Goal: Information Seeking & Learning: Learn about a topic

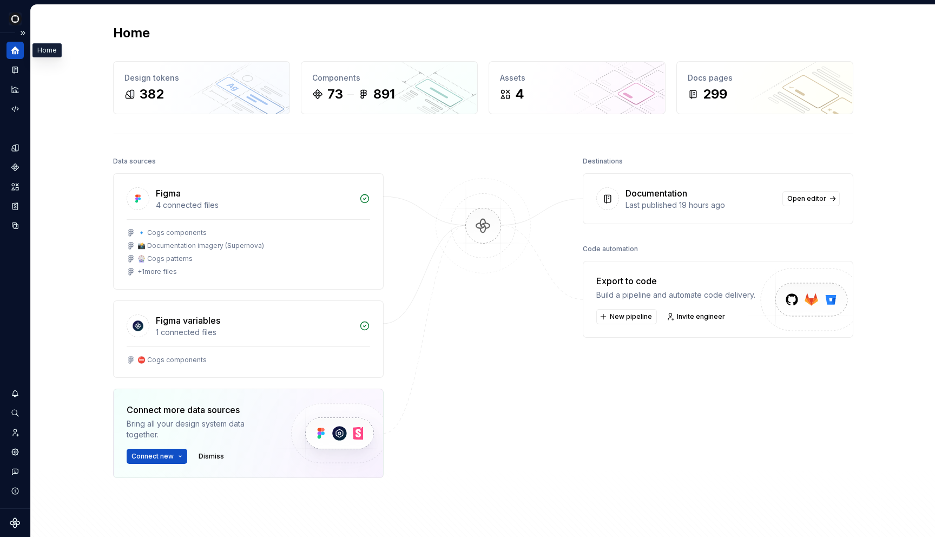
click at [16, 54] on icon "Home" at bounding box center [15, 50] width 10 height 10
click at [11, 71] on icon "Documentation" at bounding box center [15, 70] width 10 height 10
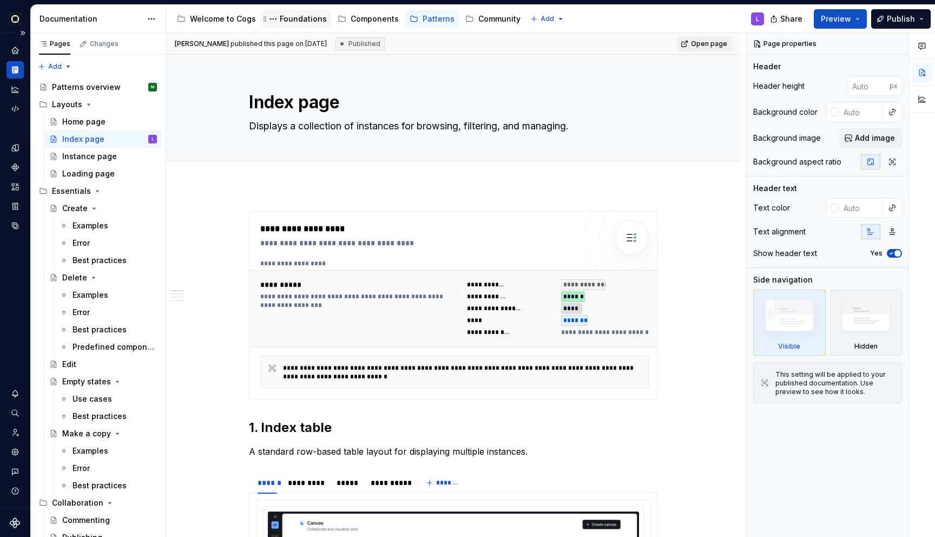
click at [306, 17] on div "Foundations" at bounding box center [303, 19] width 47 height 11
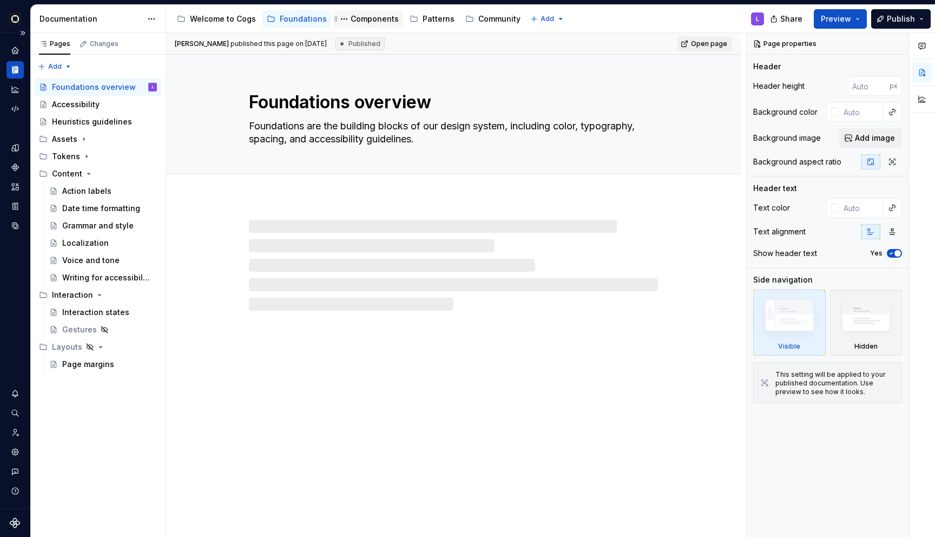
click at [363, 22] on div "Components" at bounding box center [374, 19] width 48 height 11
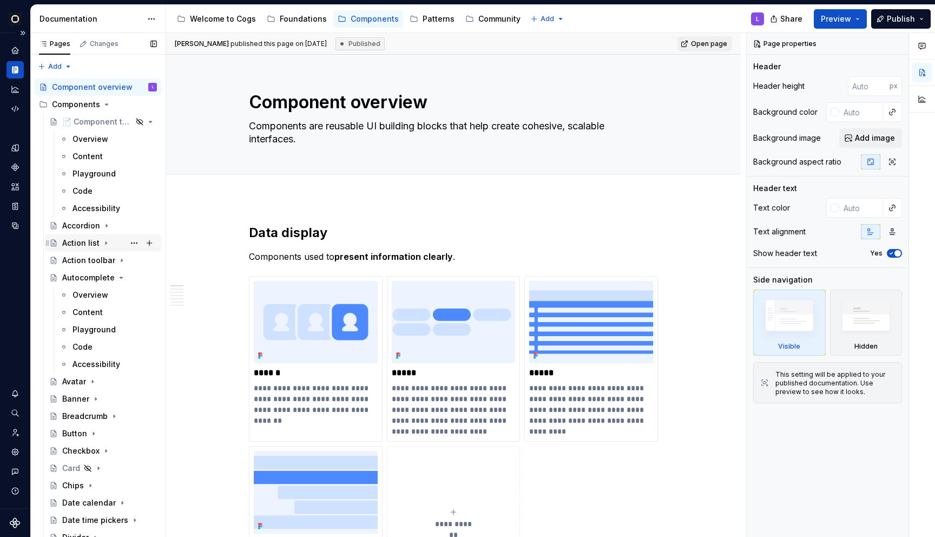
click at [84, 234] on div "Action list" at bounding box center [103, 242] width 116 height 17
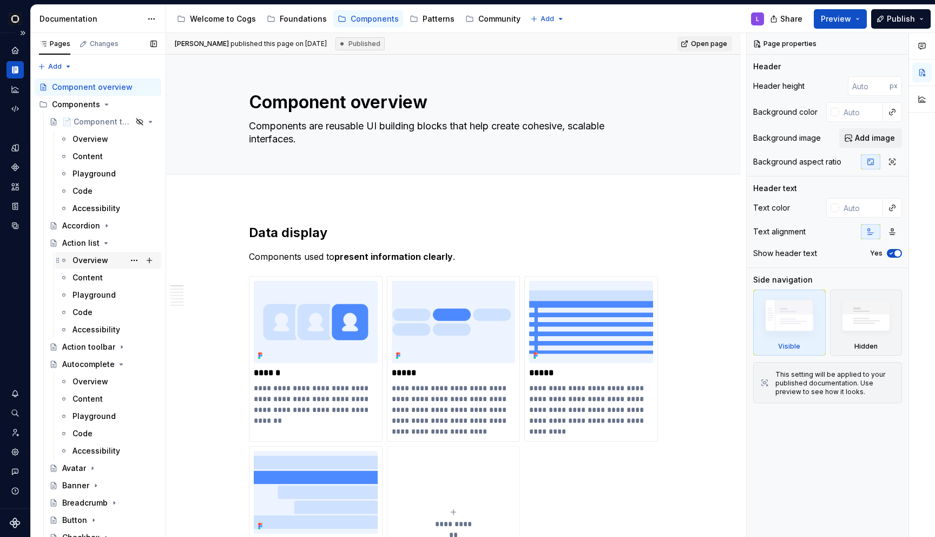
click at [85, 251] on div "Overview" at bounding box center [108, 259] width 106 height 17
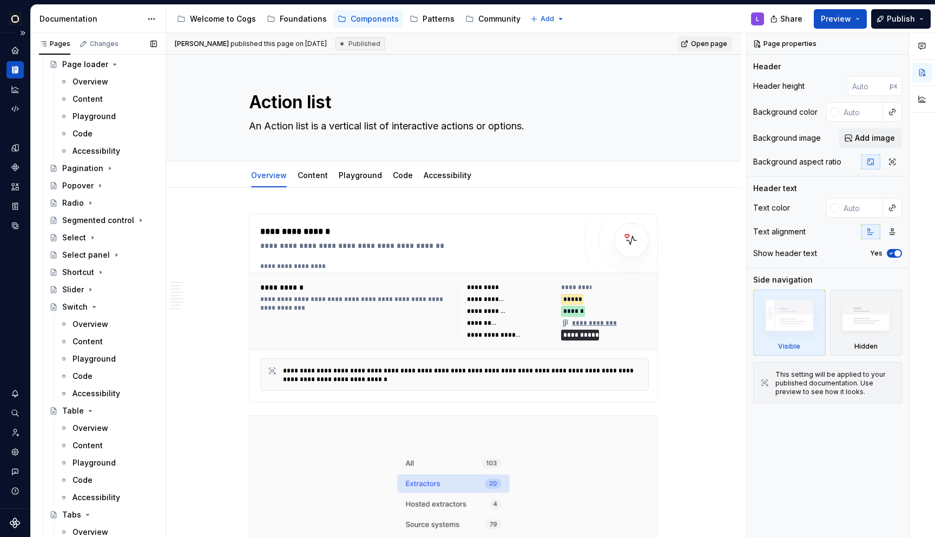
scroll to position [807, 0]
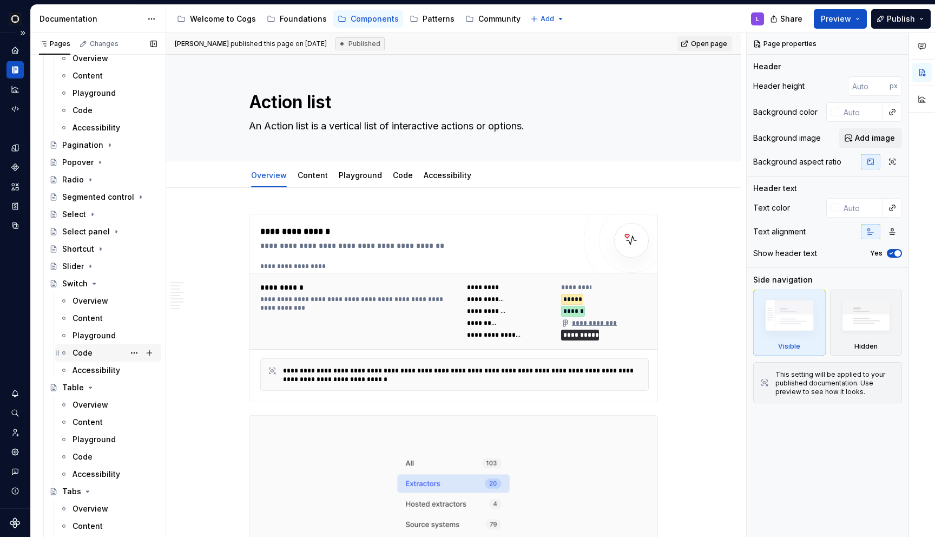
click at [81, 352] on div "Code" at bounding box center [82, 352] width 20 height 11
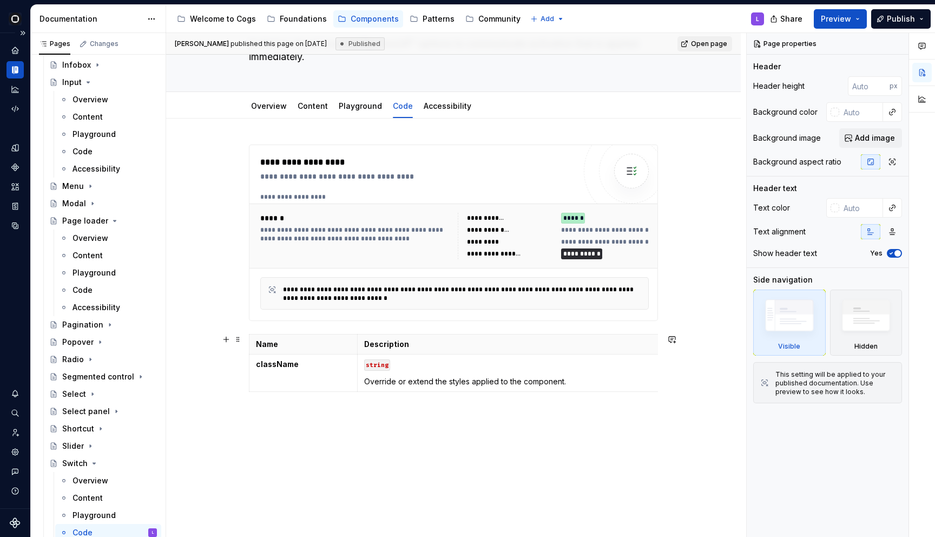
scroll to position [68, 0]
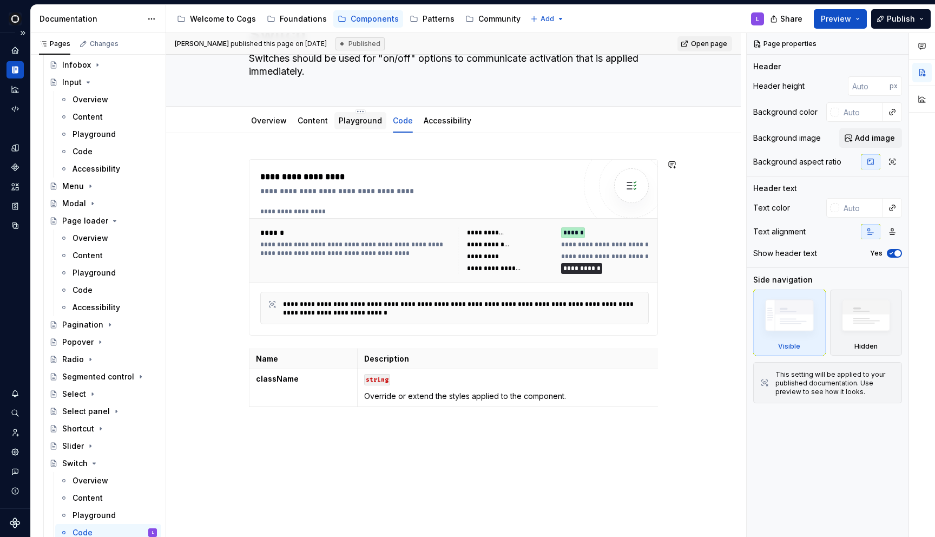
click at [347, 123] on link "Playground" at bounding box center [360, 120] width 43 height 9
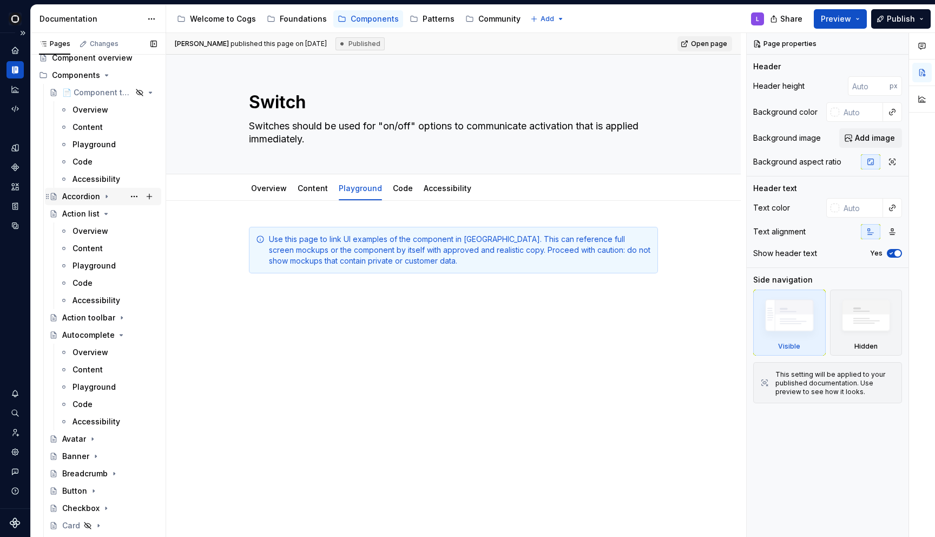
scroll to position [37, 0]
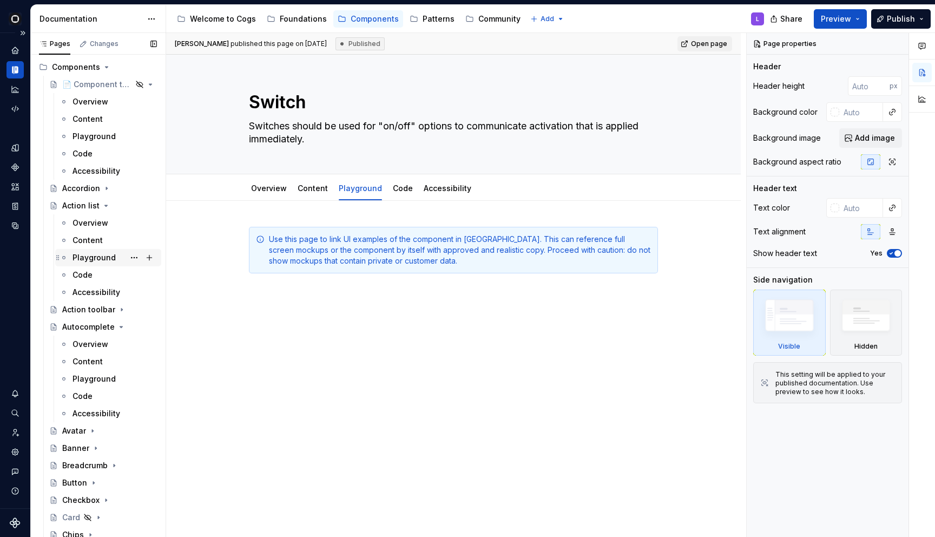
click at [81, 259] on div "Playground" at bounding box center [93, 257] width 43 height 11
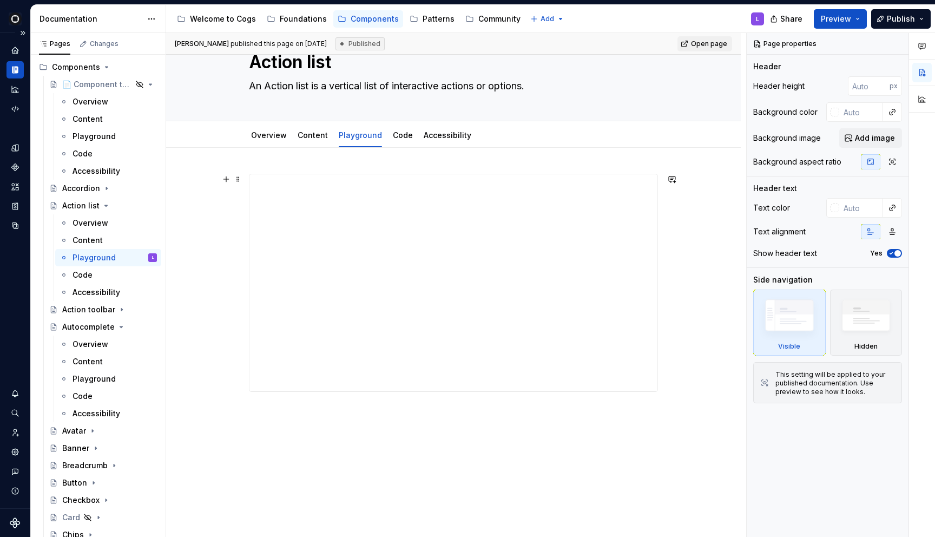
scroll to position [41, 0]
click at [533, 173] on div "**********" at bounding box center [453, 282] width 409 height 218
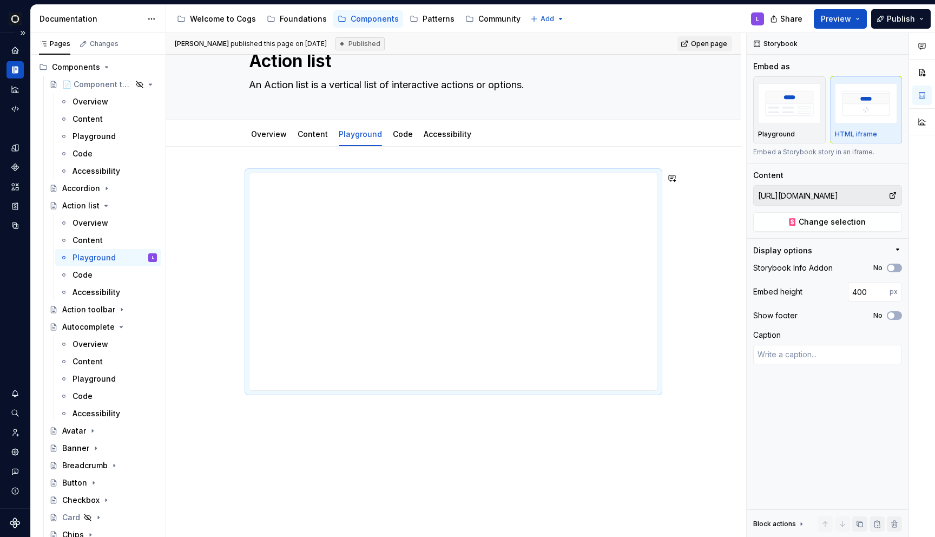
type textarea "*"
click at [16, 521] on icon "Supernova Logo" at bounding box center [15, 522] width 10 height 10
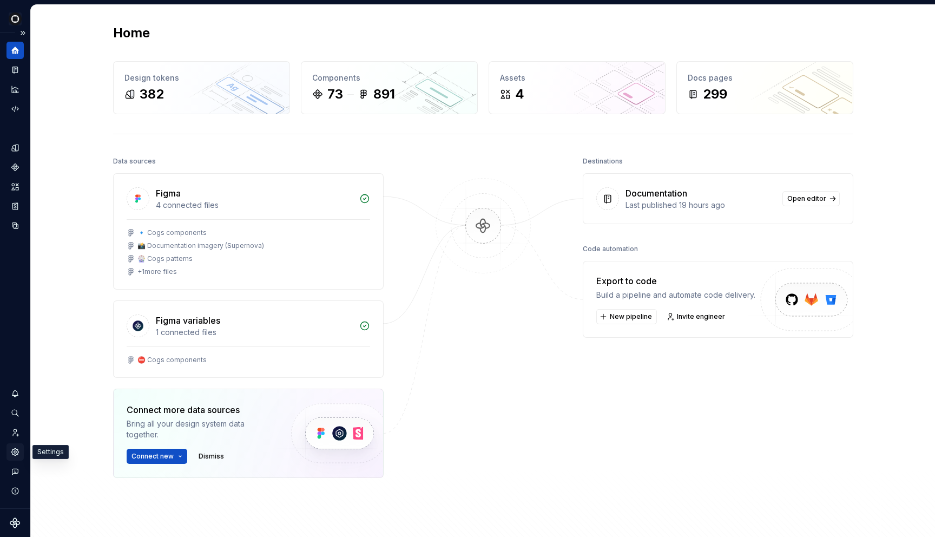
click at [11, 448] on icon "Settings" at bounding box center [15, 452] width 10 height 10
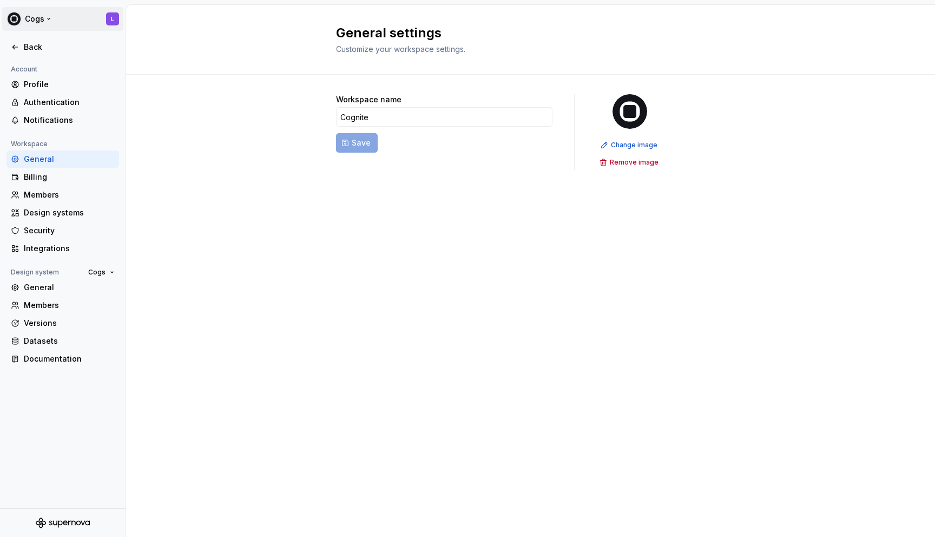
click at [51, 17] on html "Cogs L Back Account Profile Authentication Notifications Workspace General Bill…" at bounding box center [467, 268] width 935 height 537
click at [40, 73] on div "Sign out" at bounding box center [90, 77] width 133 height 11
